Goal: Task Accomplishment & Management: Use online tool/utility

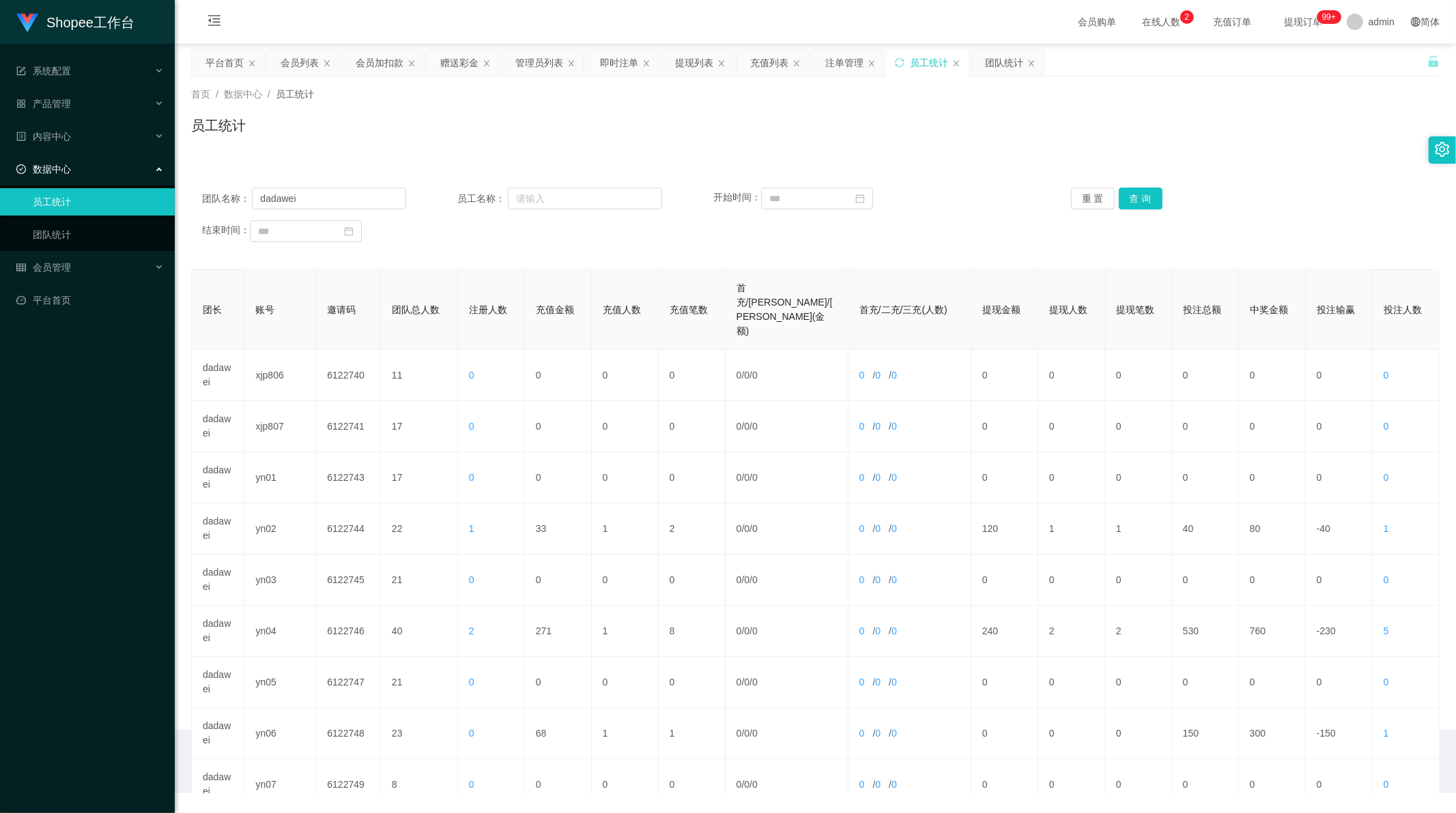
scroll to position [2, 0]
click at [1151, 196] on button "查 询" at bounding box center [1140, 198] width 44 height 22
click at [1136, 198] on button "查 询" at bounding box center [1140, 198] width 44 height 22
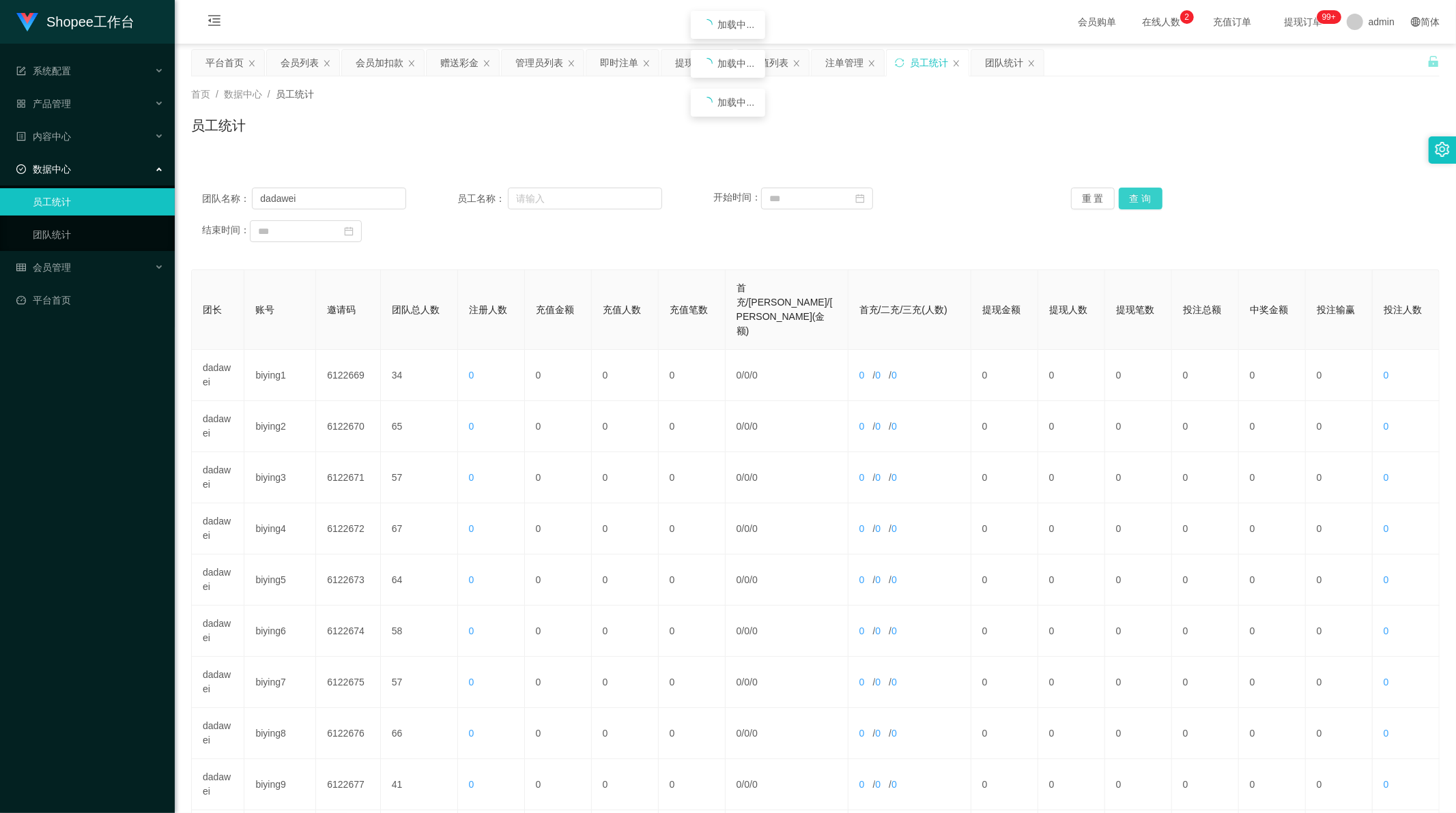
drag, startPoint x: 1136, startPoint y: 198, endPoint x: 1073, endPoint y: 291, distance: 112.3
click at [1135, 199] on button "查 询" at bounding box center [1140, 198] width 44 height 22
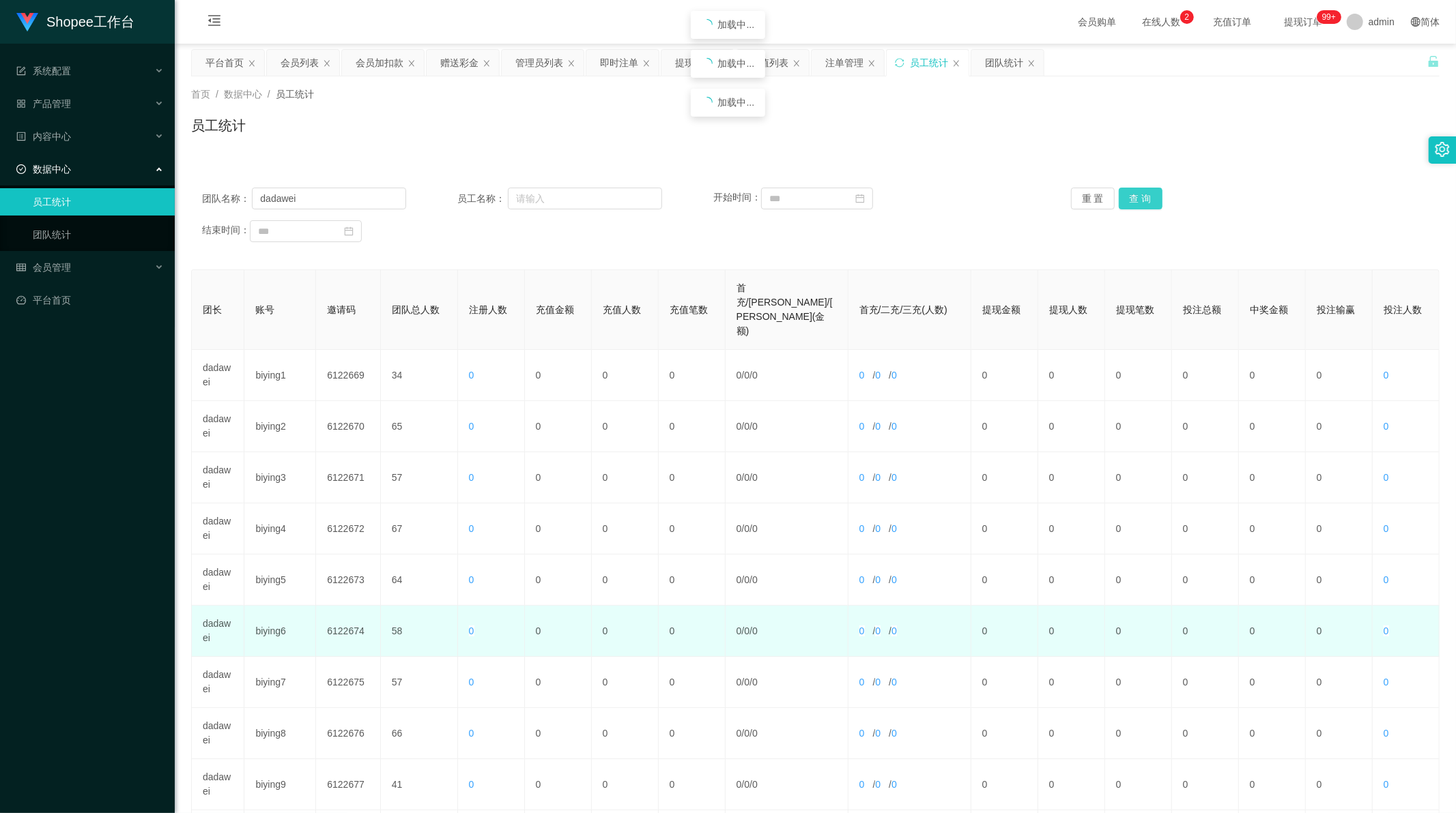
scroll to position [130, 0]
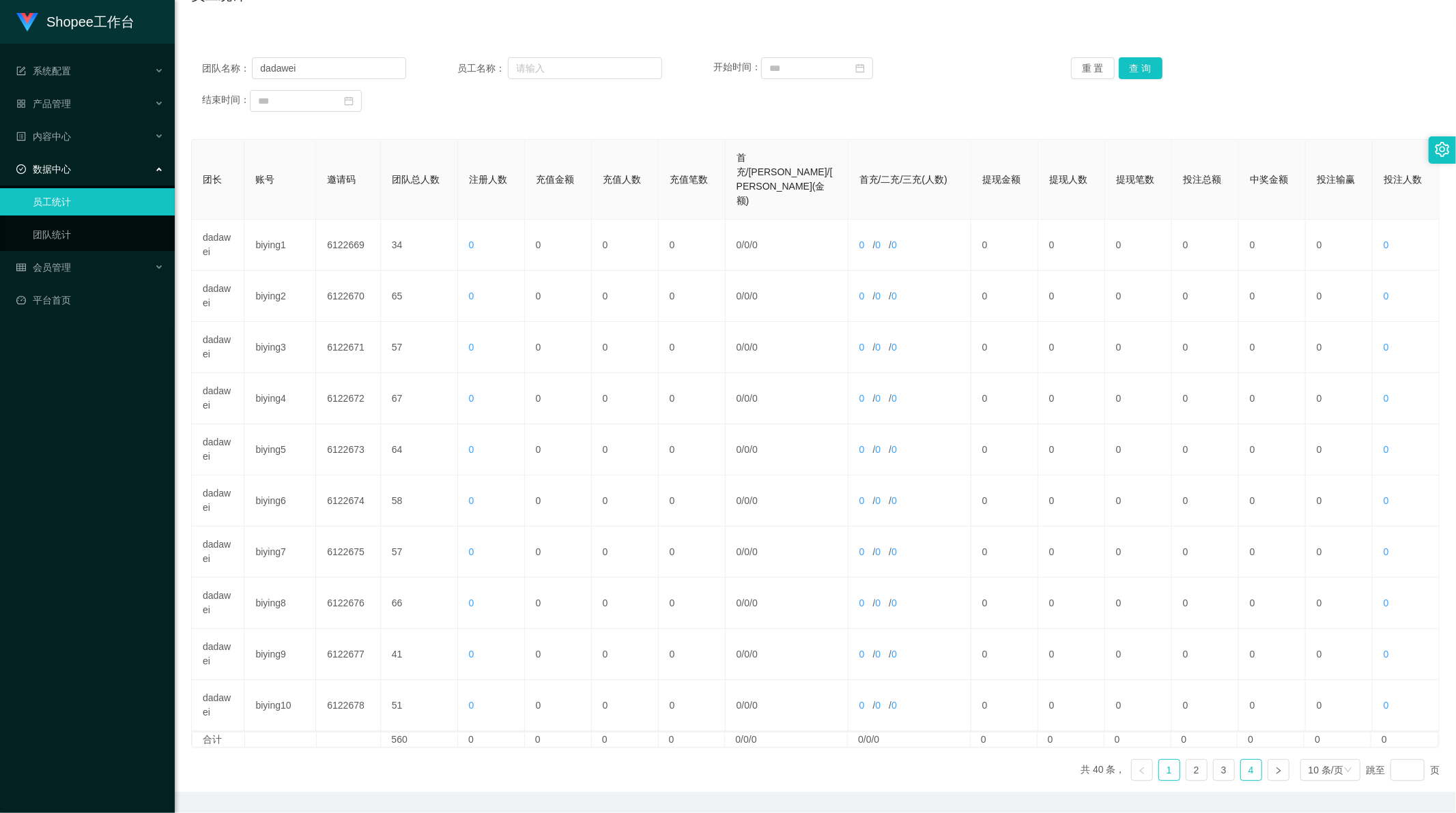
click at [1241, 761] on link "4" at bounding box center [1251, 771] width 21 height 21
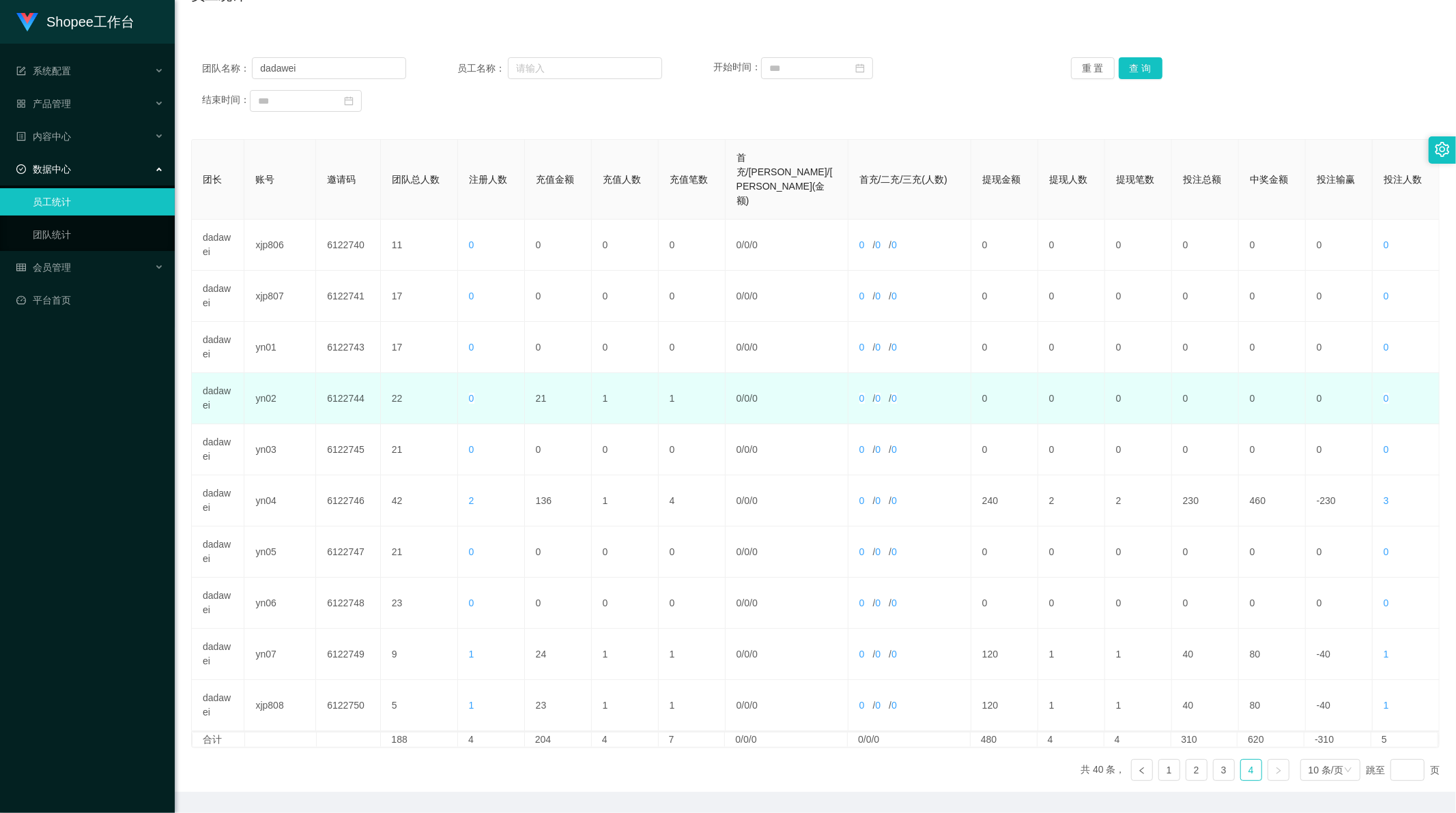
click at [537, 373] on td "21" at bounding box center [558, 398] width 67 height 51
copy td "21"
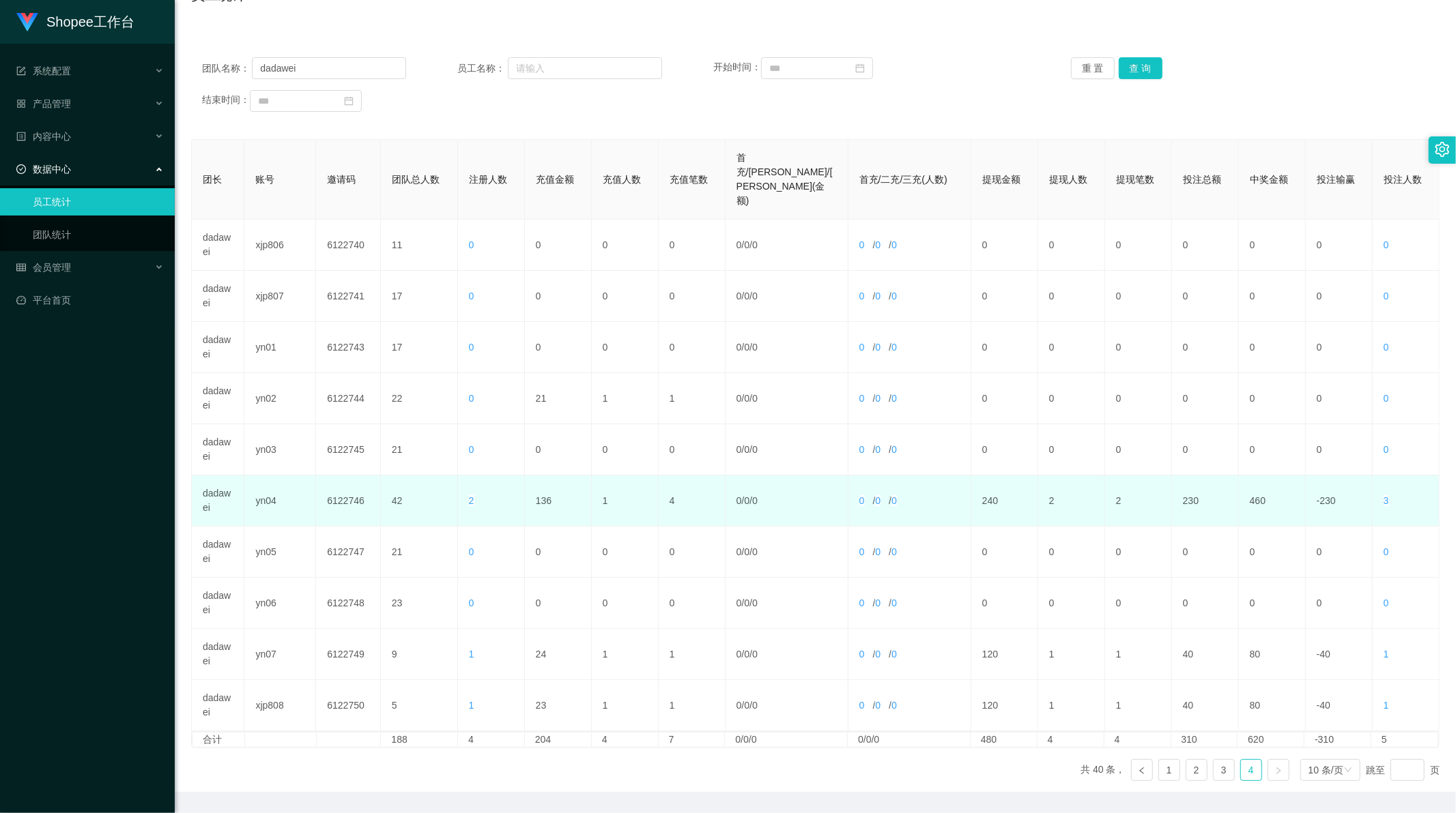
click at [536, 476] on td "136" at bounding box center [558, 501] width 67 height 51
copy td "136"
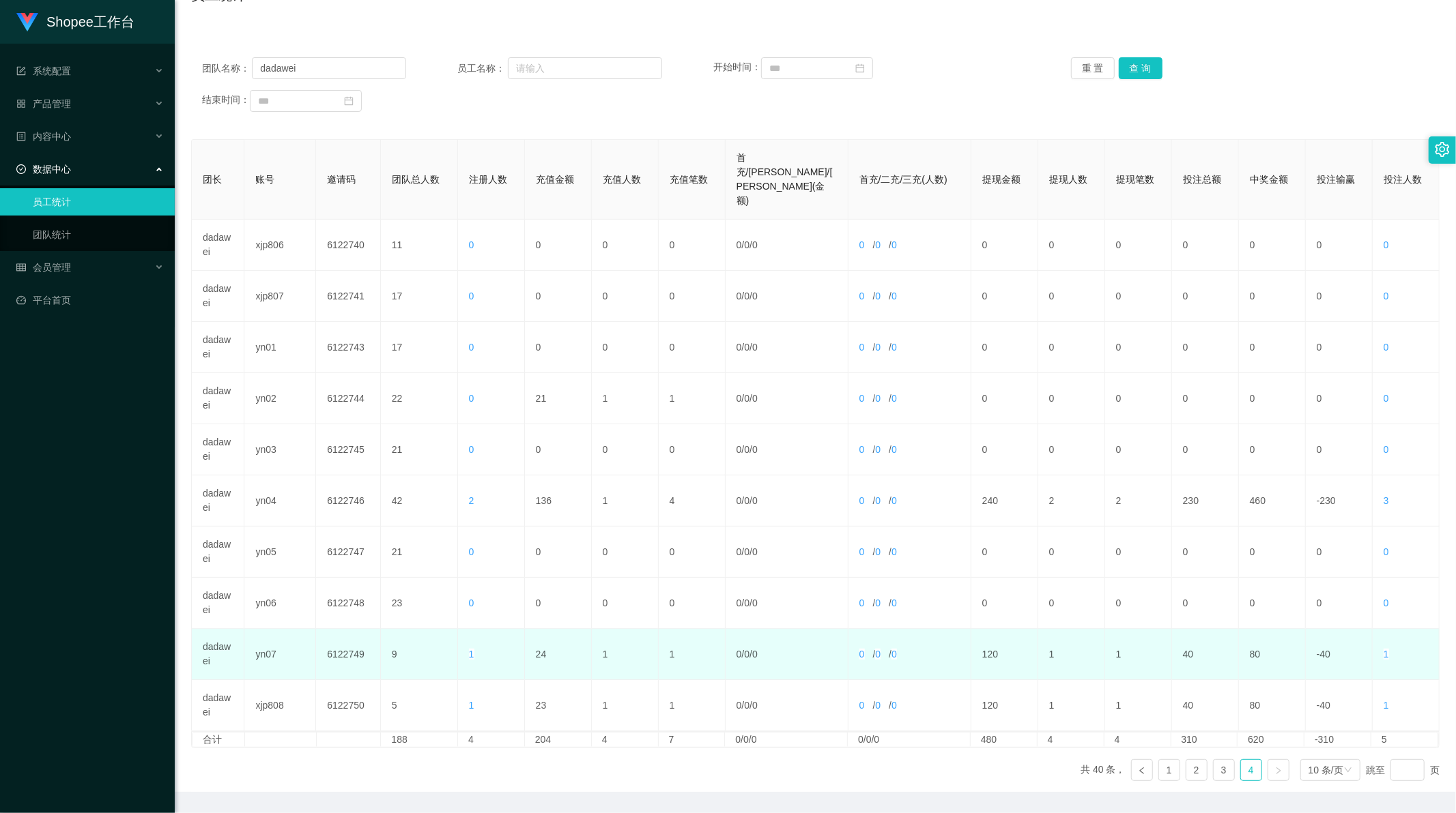
click at [543, 629] on td "24" at bounding box center [558, 654] width 67 height 51
click at [536, 629] on td "24" at bounding box center [558, 654] width 67 height 51
copy td "24"
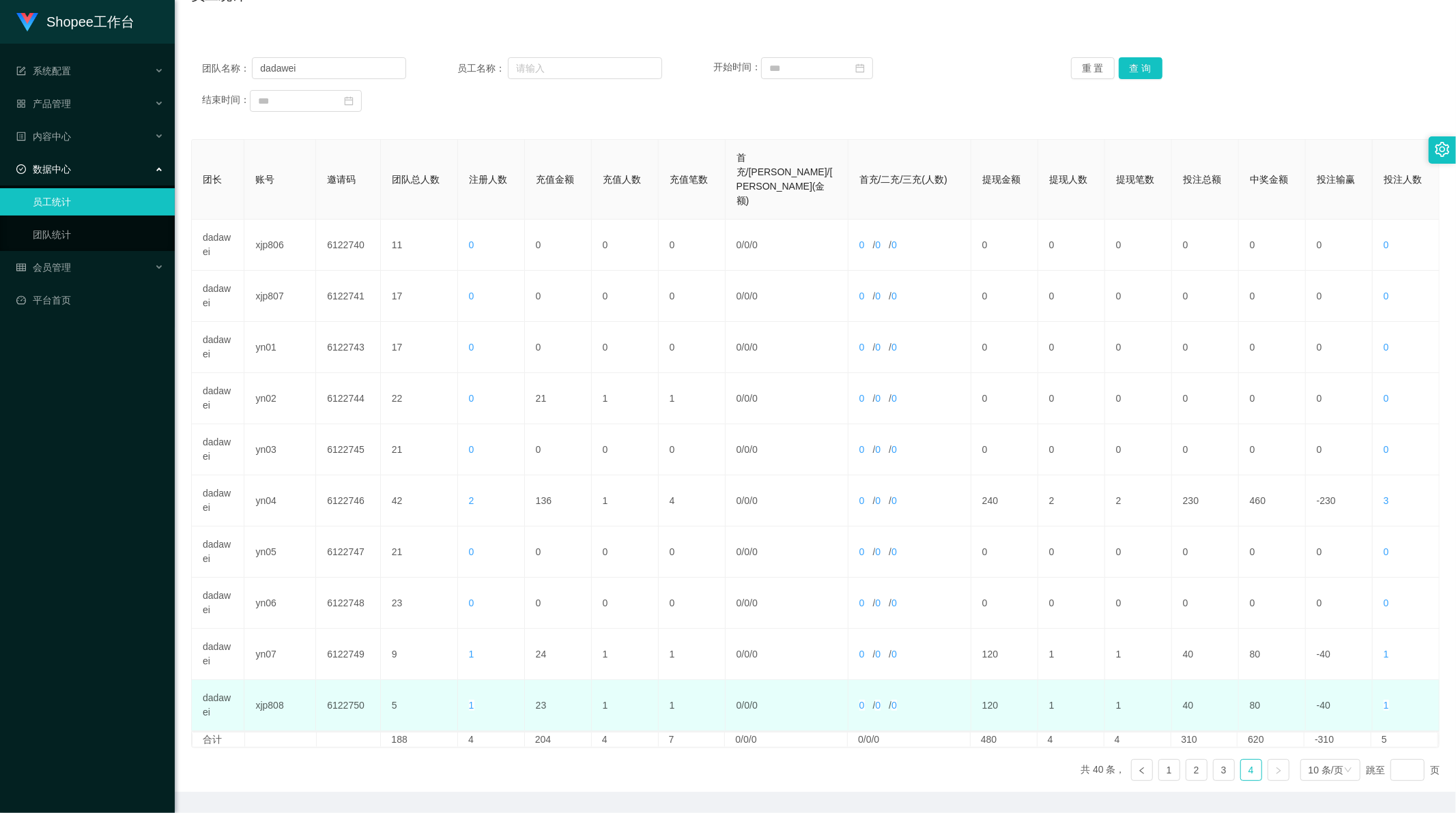
click at [533, 681] on td "23" at bounding box center [558, 705] width 67 height 51
copy td "23"
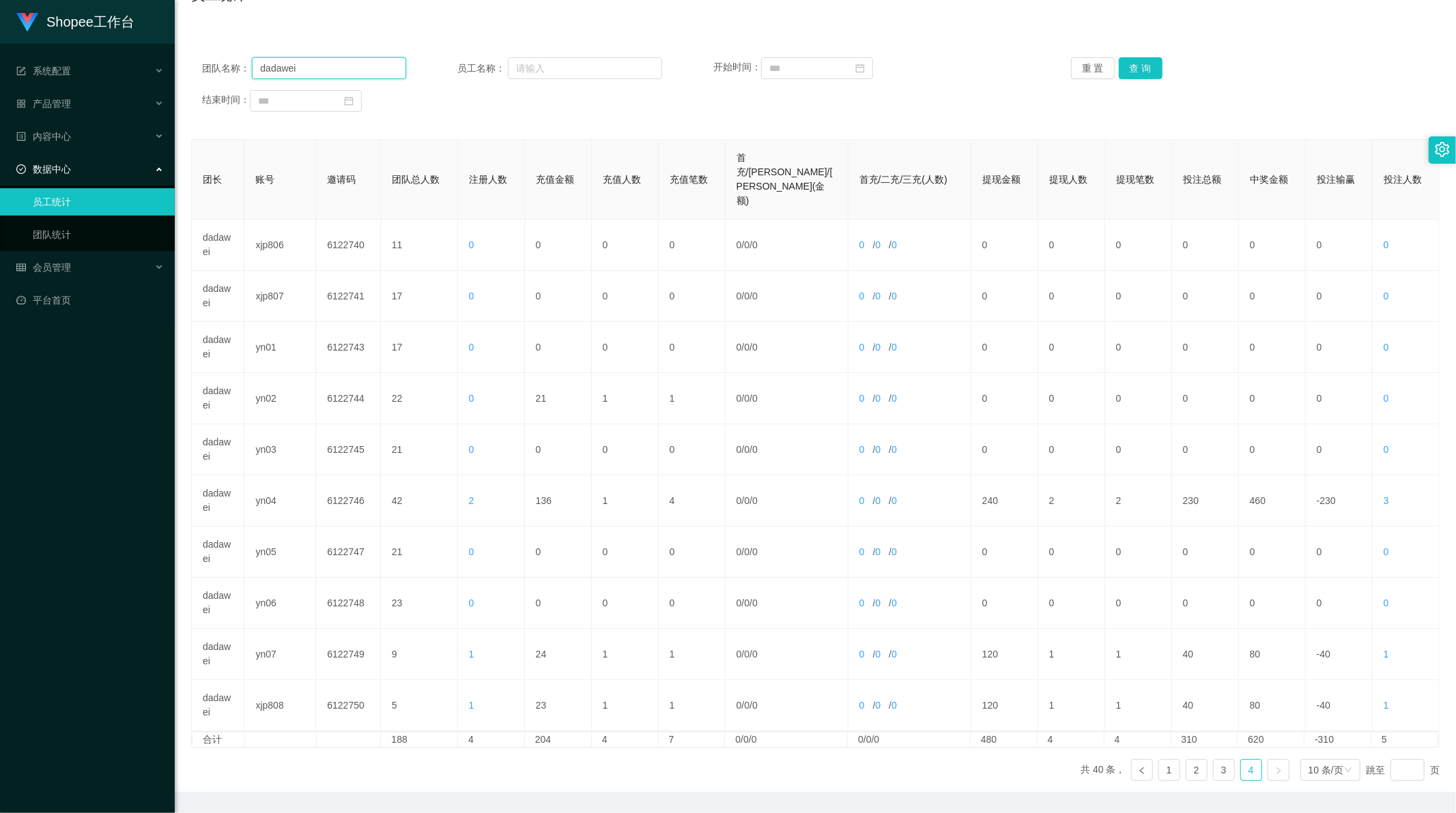
click at [296, 71] on input "dadawei" at bounding box center [329, 68] width 154 height 22
click at [1127, 65] on button "查 询" at bounding box center [1140, 68] width 44 height 22
click at [1213, 761] on link "5" at bounding box center [1224, 771] width 21 height 21
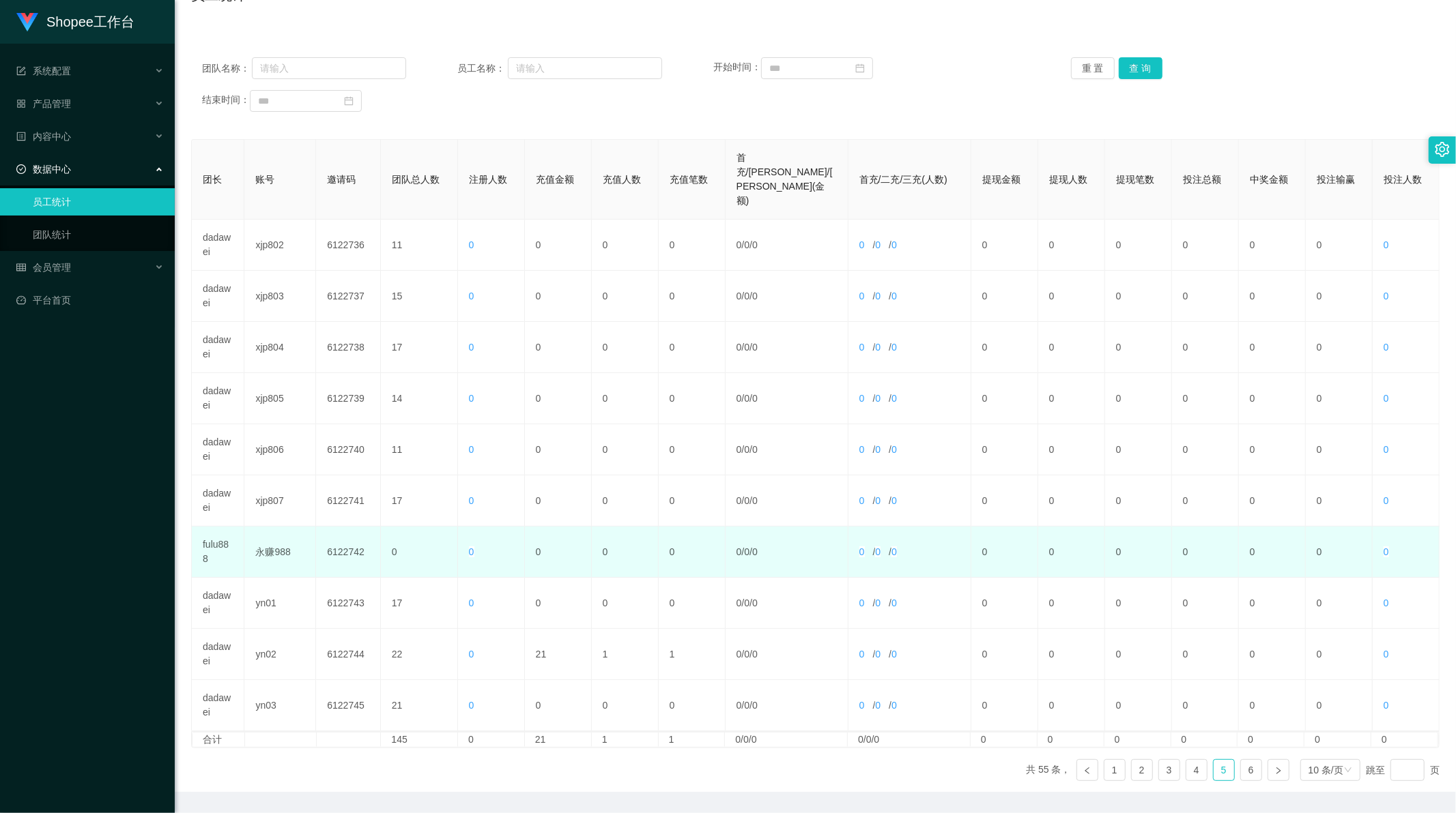
click at [203, 527] on td "fulu888" at bounding box center [218, 551] width 52 height 51
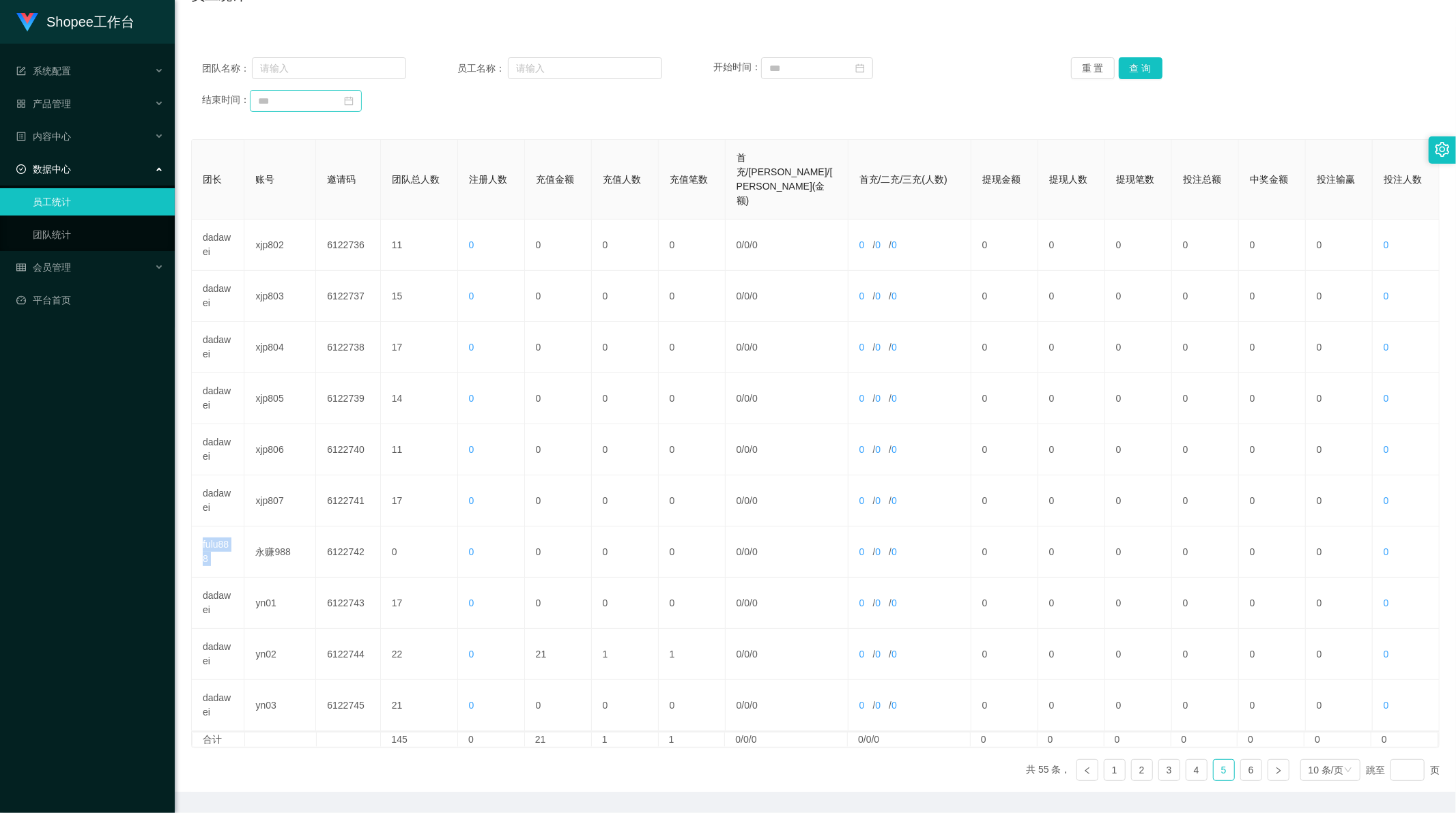
copy td "fulu888"
click at [312, 82] on div "团队名称： 员工名称： 开始时间： 重 置 查 询 结束时间：" at bounding box center [815, 84] width 1249 height 82
click at [312, 75] on input "text" at bounding box center [329, 68] width 154 height 22
paste input "fulu888"
type input "fulu888"
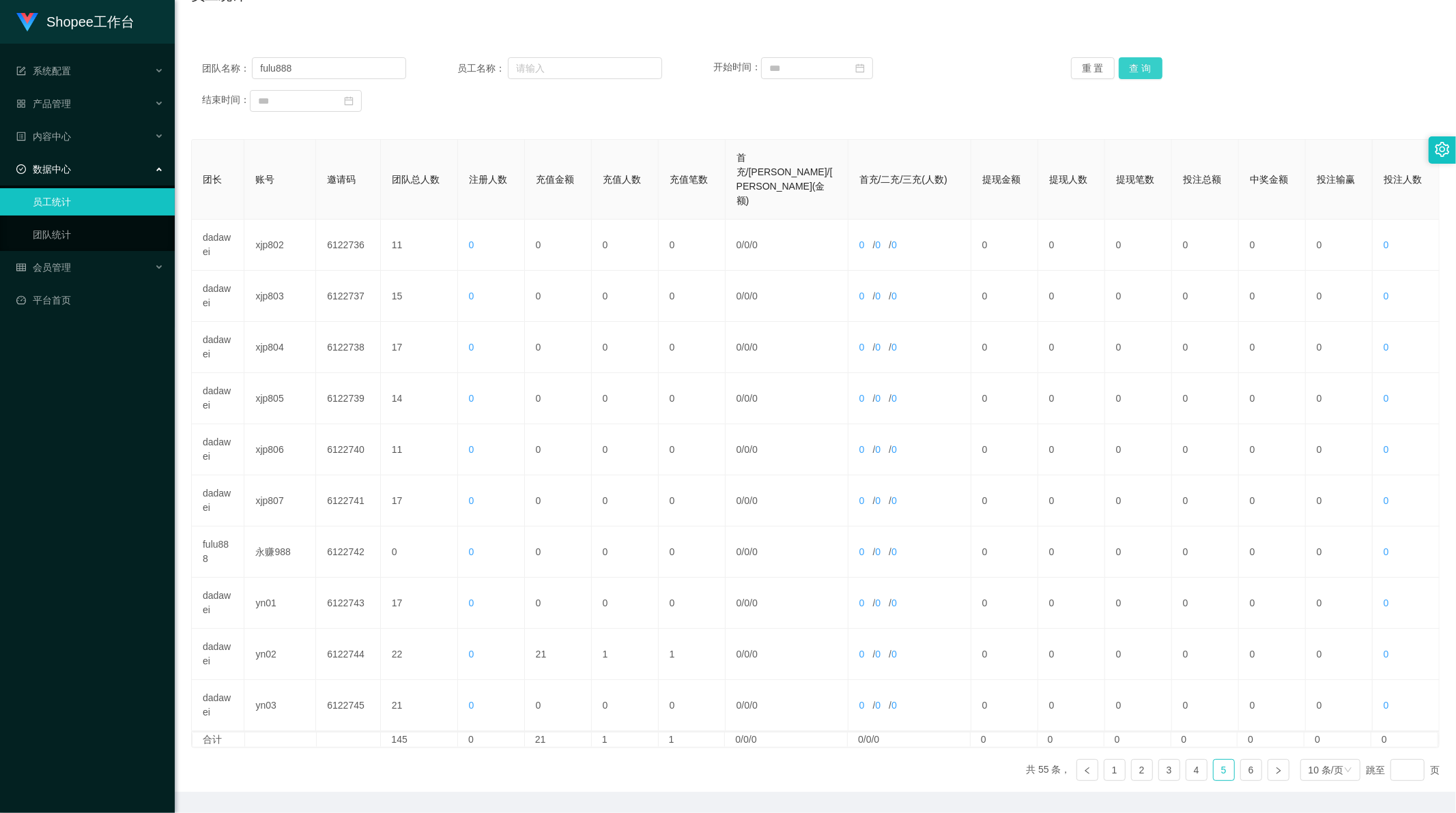
click at [1133, 66] on button "查 询" at bounding box center [1140, 68] width 44 height 22
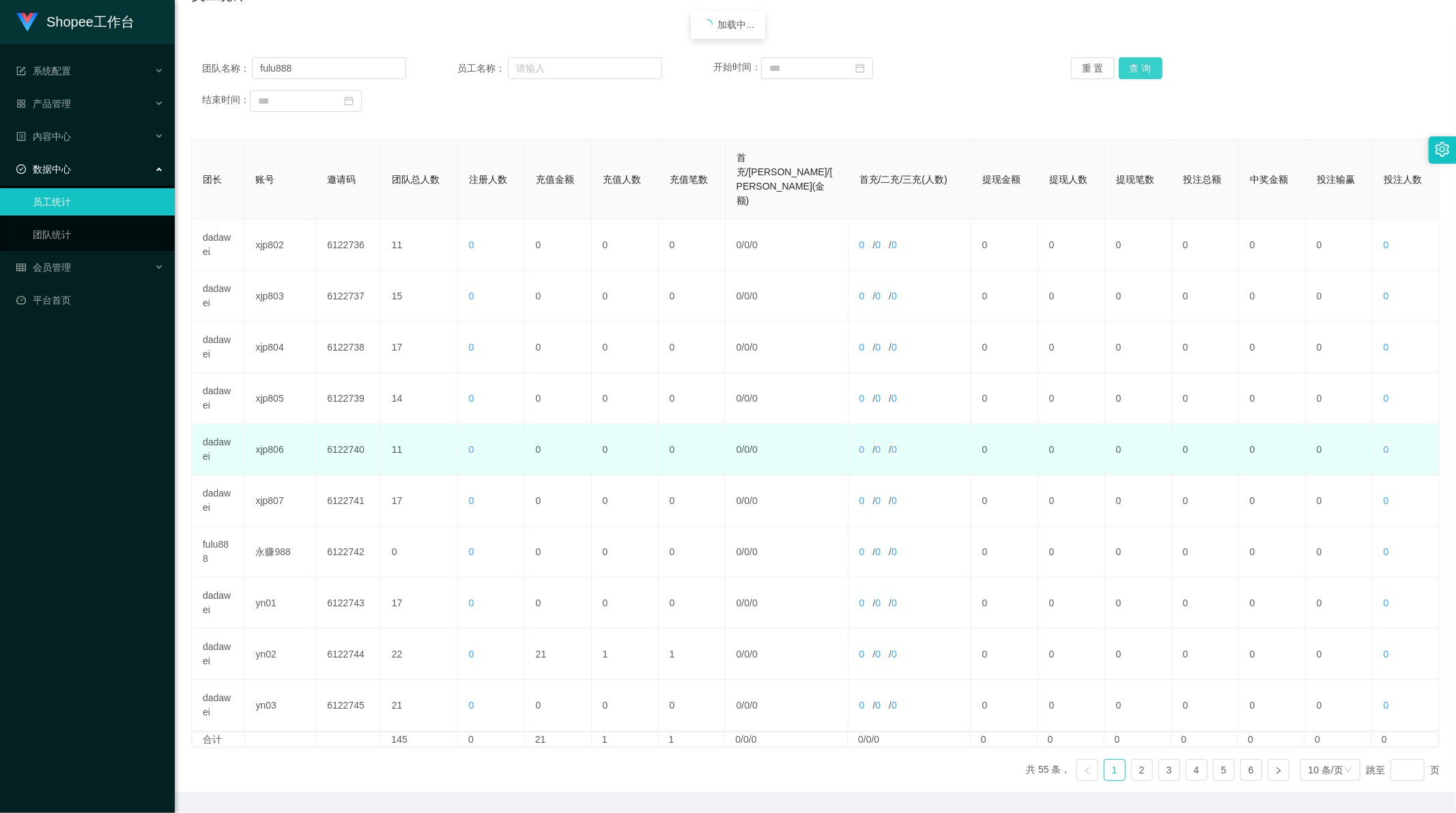
scroll to position [0, 0]
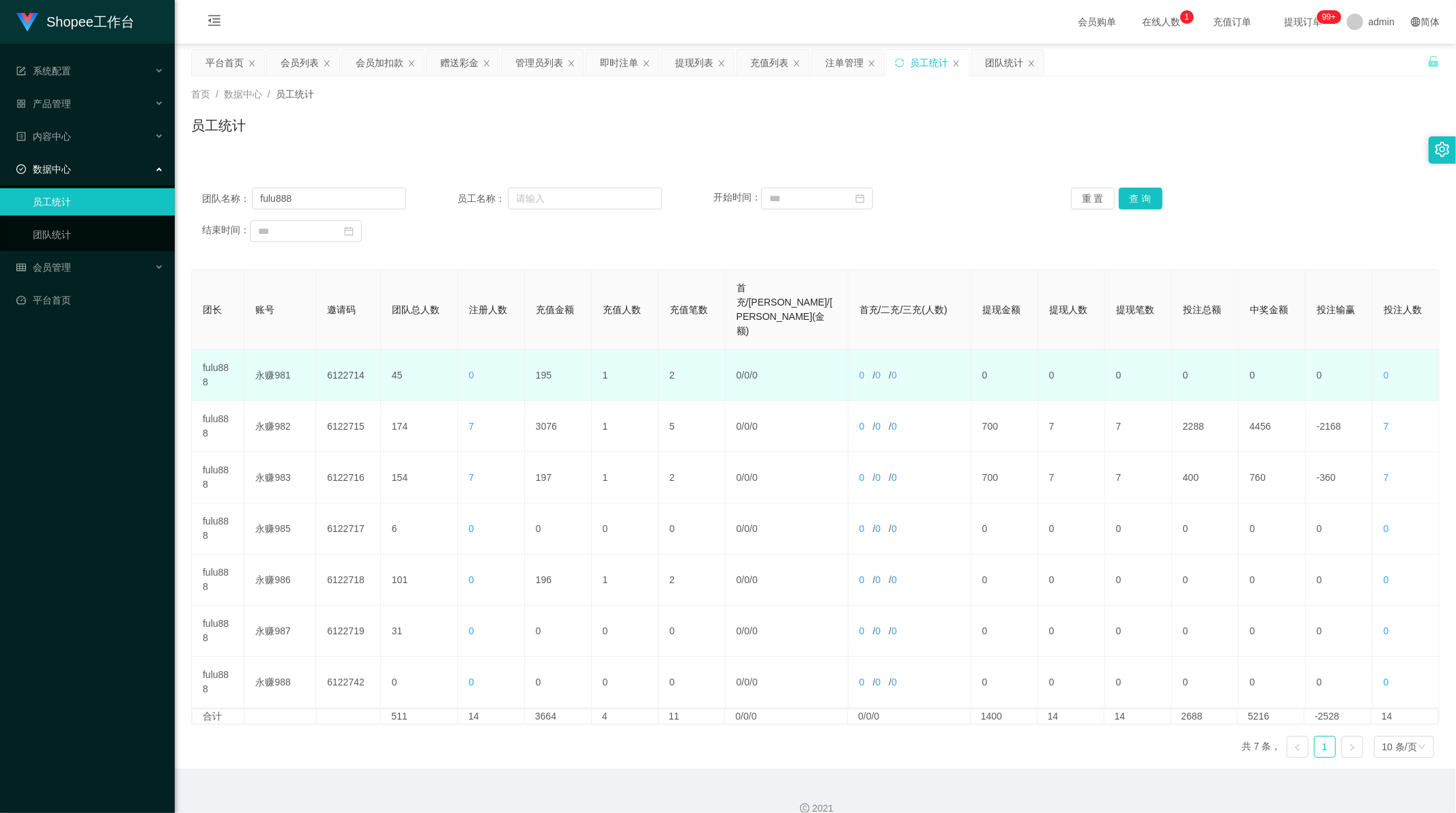
click at [544, 350] on td "195" at bounding box center [558, 375] width 67 height 51
copy td "195"
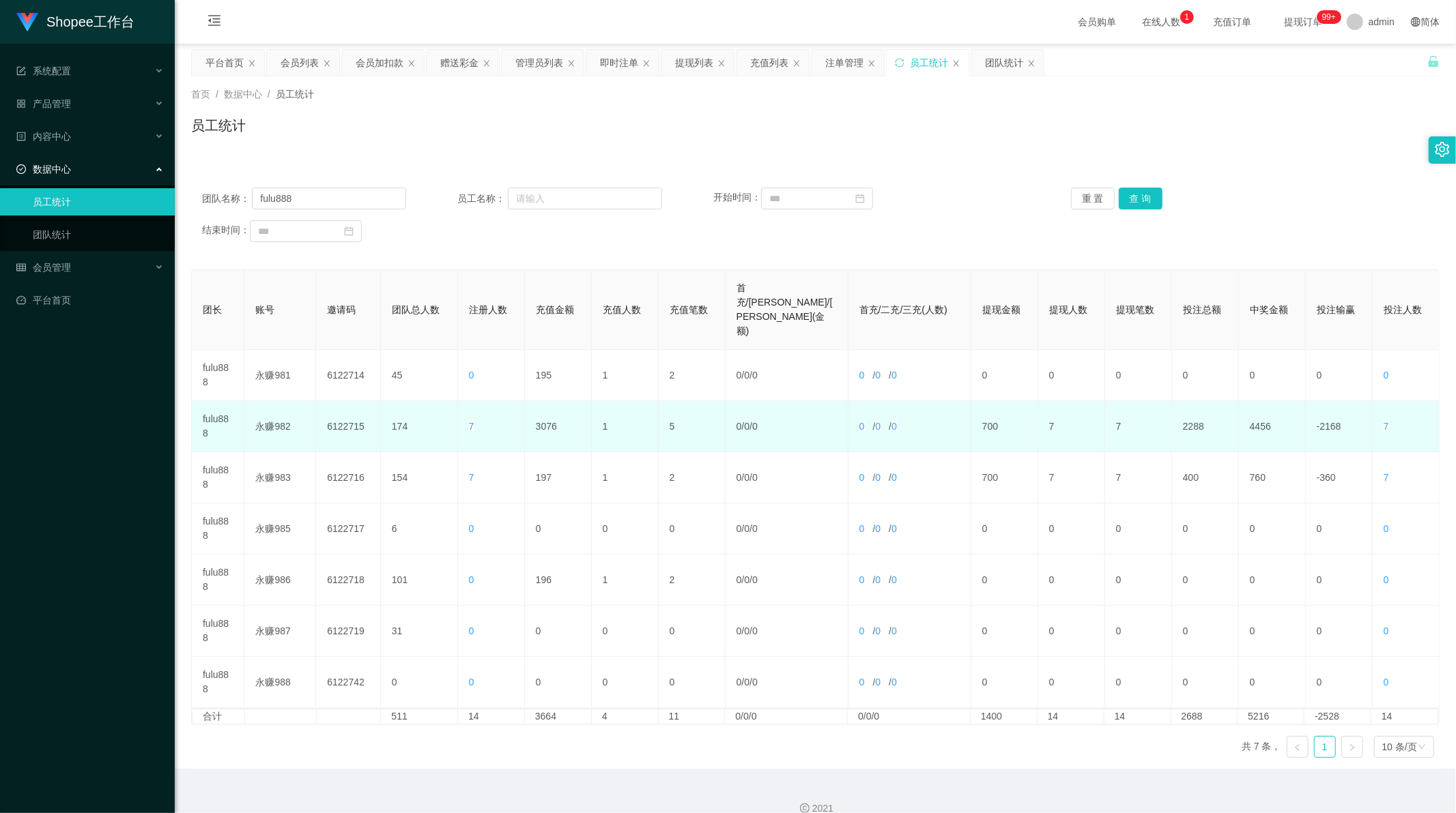
click at [545, 401] on td "3076" at bounding box center [558, 426] width 67 height 51
copy td "3076"
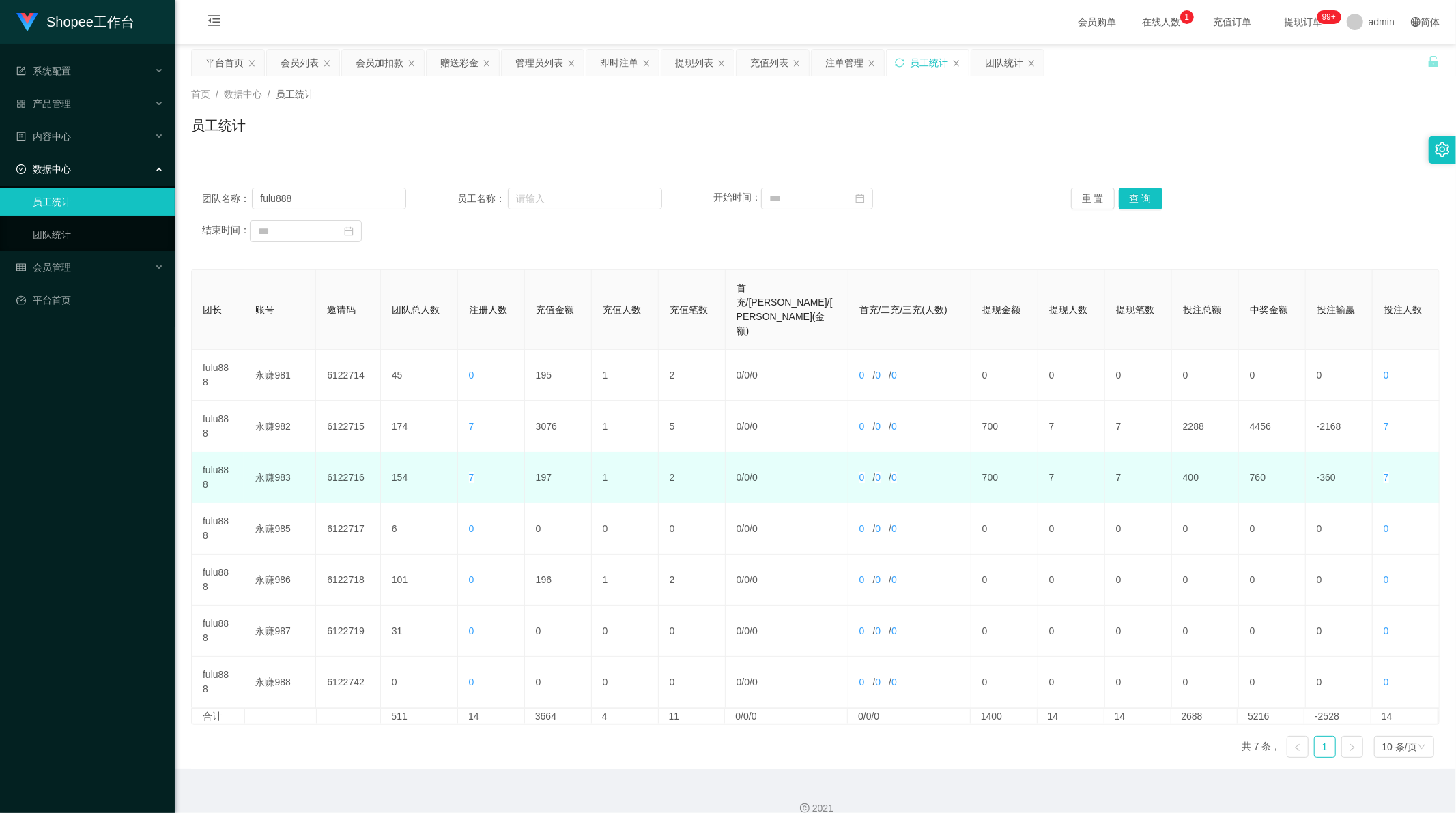
click at [537, 453] on td "197" at bounding box center [558, 477] width 67 height 51
copy td "197"
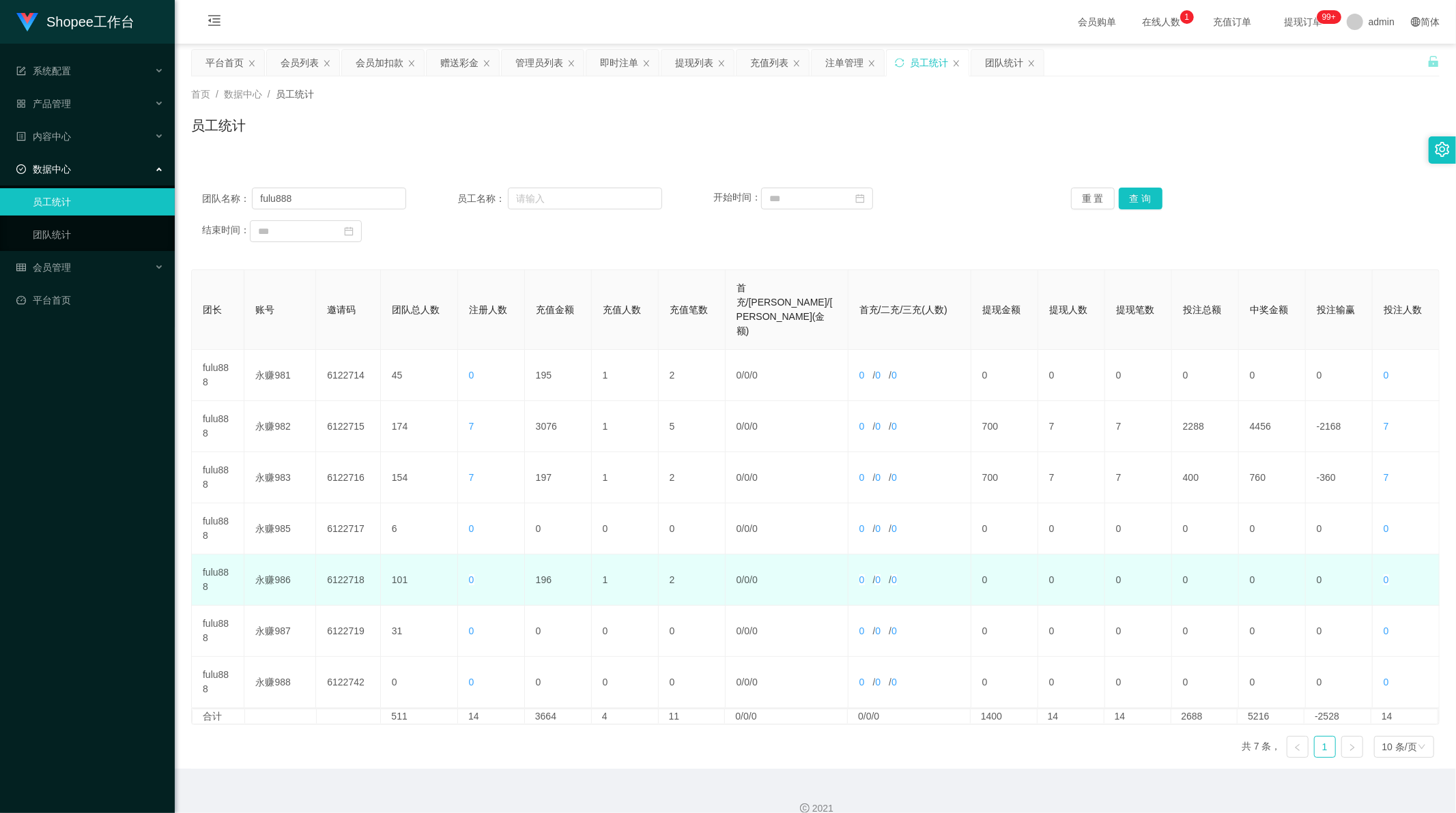
click at [543, 555] on td "196" at bounding box center [558, 580] width 67 height 51
copy td "196"
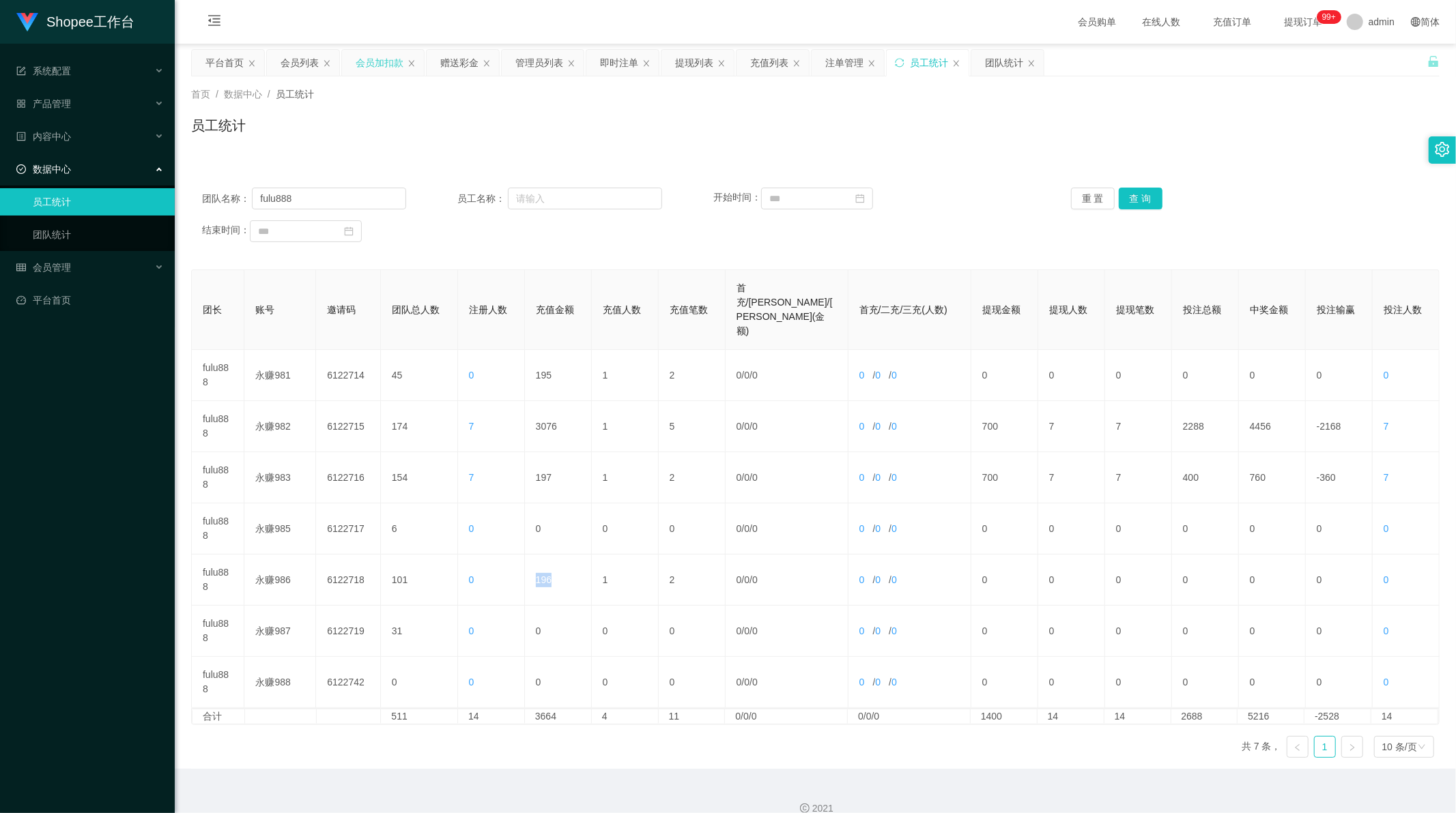
click at [376, 63] on div "会员加扣款" at bounding box center [379, 63] width 48 height 26
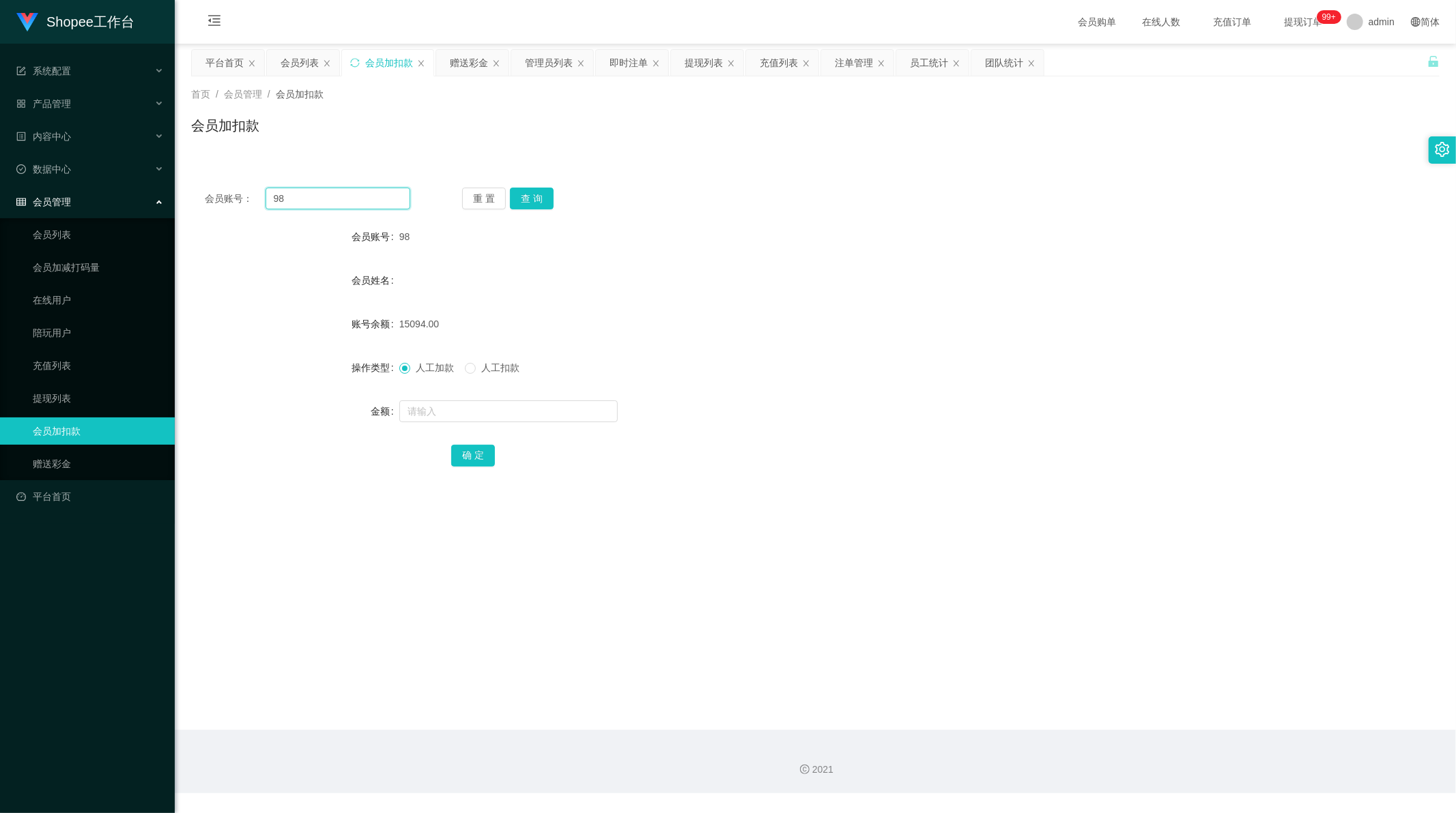
click at [331, 203] on input "98" at bounding box center [338, 198] width 145 height 22
paste input "A986"
type input "A986"
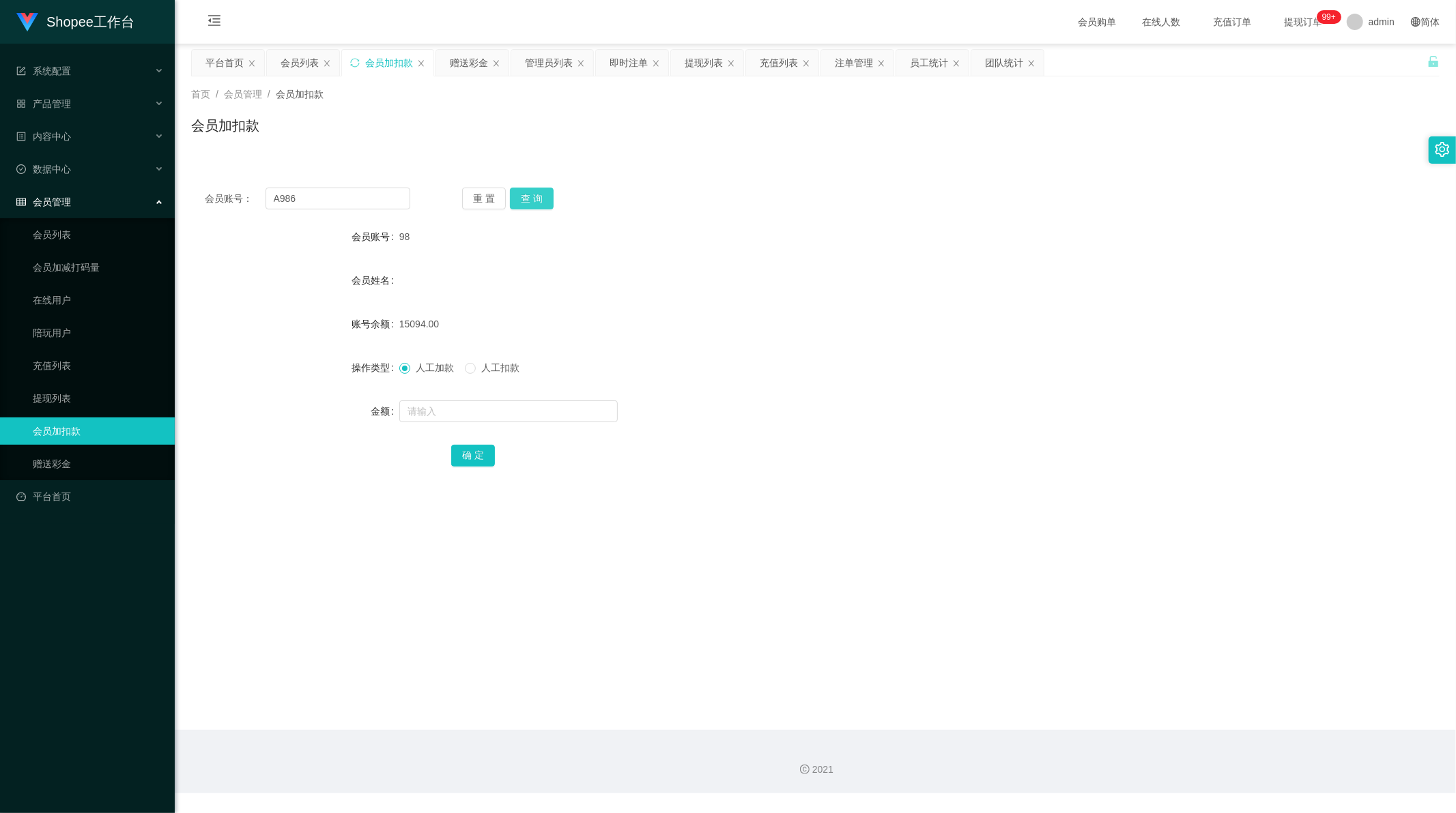
drag, startPoint x: 527, startPoint y: 198, endPoint x: 527, endPoint y: 206, distance: 8.0
click at [527, 198] on button "查 询" at bounding box center [531, 198] width 44 height 22
click at [437, 407] on input "text" at bounding box center [509, 411] width 219 height 22
type input "1"
click at [473, 455] on button "确 定" at bounding box center [472, 455] width 44 height 22
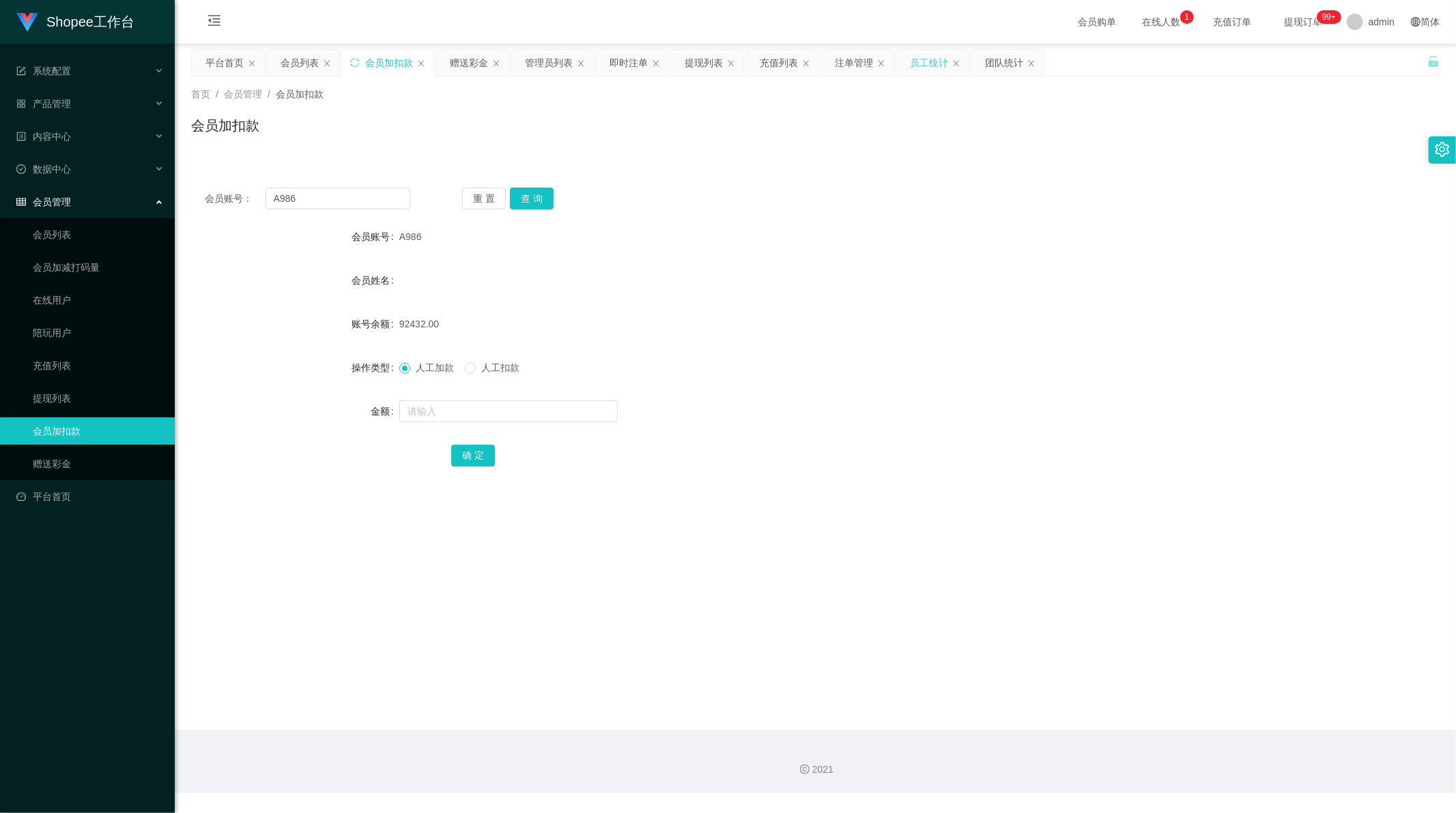
click at [932, 65] on div "员工统计" at bounding box center [929, 63] width 38 height 26
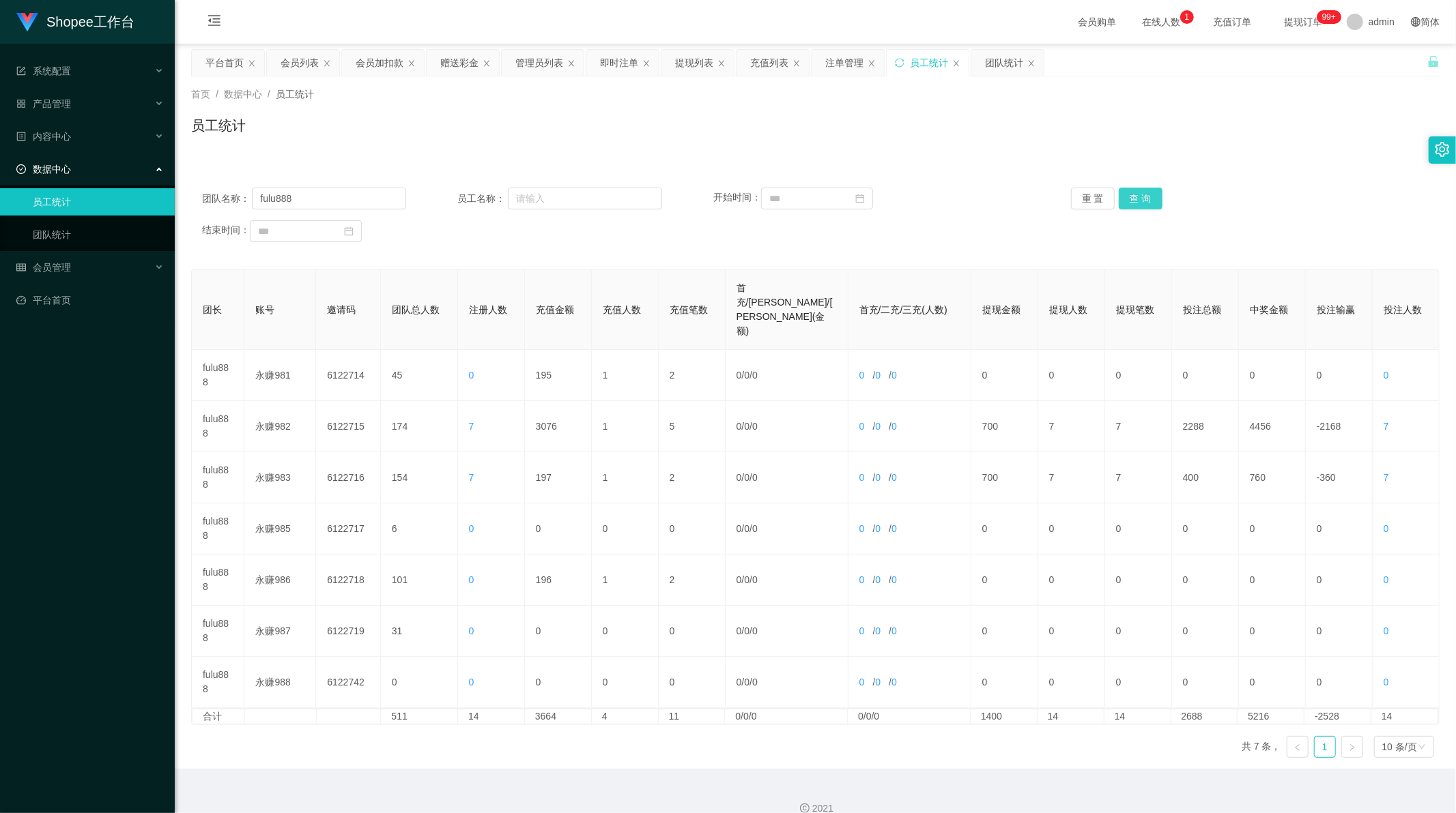
click at [1143, 196] on button "查 询" at bounding box center [1140, 198] width 44 height 22
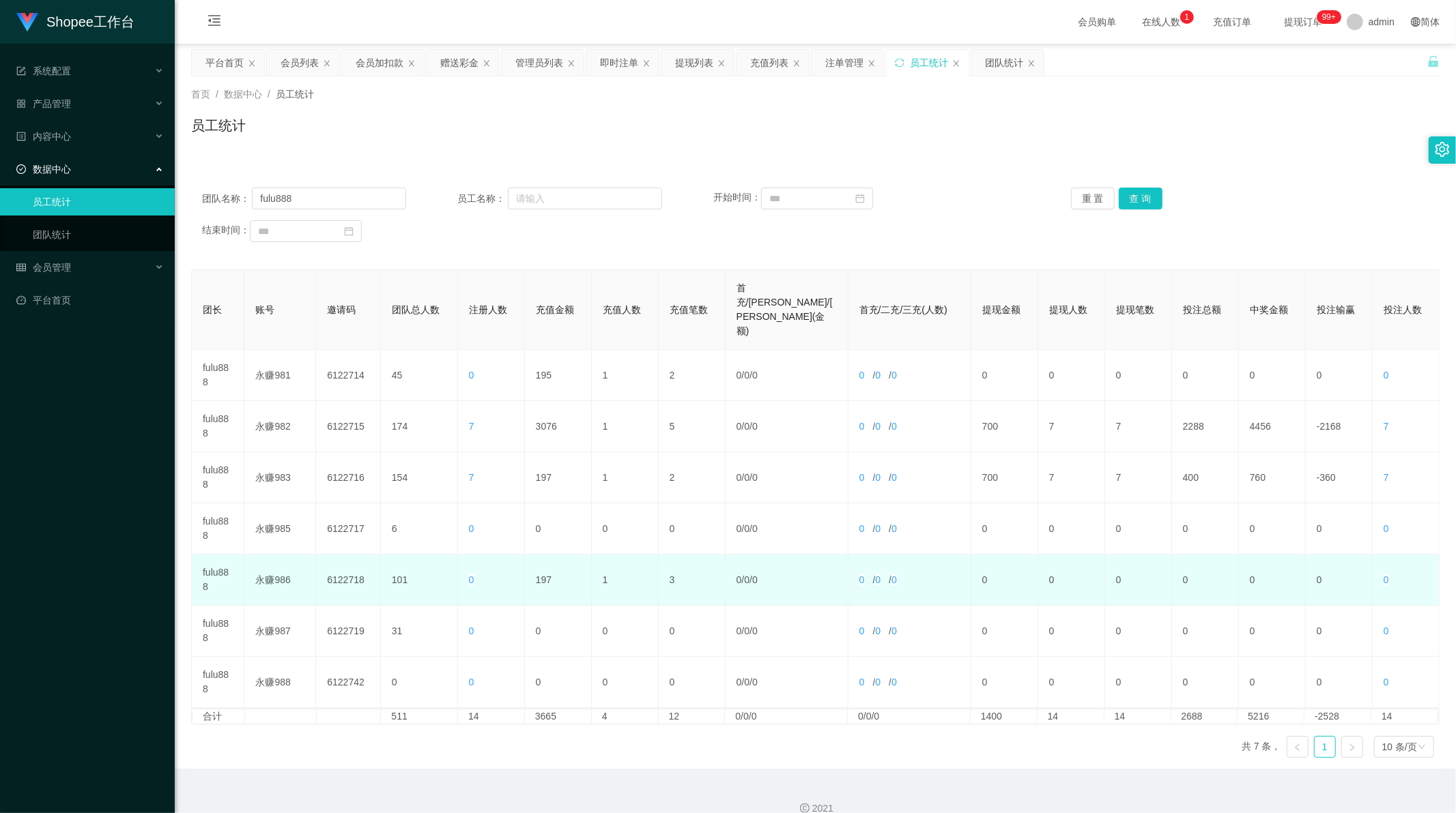
click at [535, 555] on td "197" at bounding box center [558, 580] width 67 height 51
copy td "197"
click at [536, 555] on td "197" at bounding box center [558, 580] width 67 height 51
